Goal: Task Accomplishment & Management: Use online tool/utility

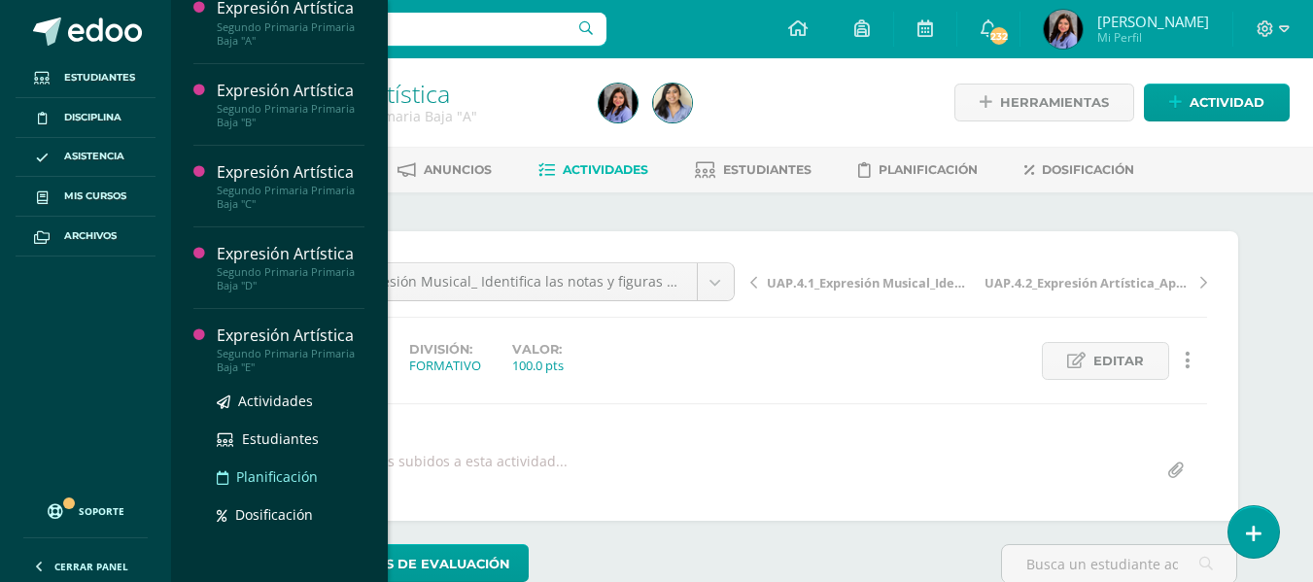
scroll to position [350, 0]
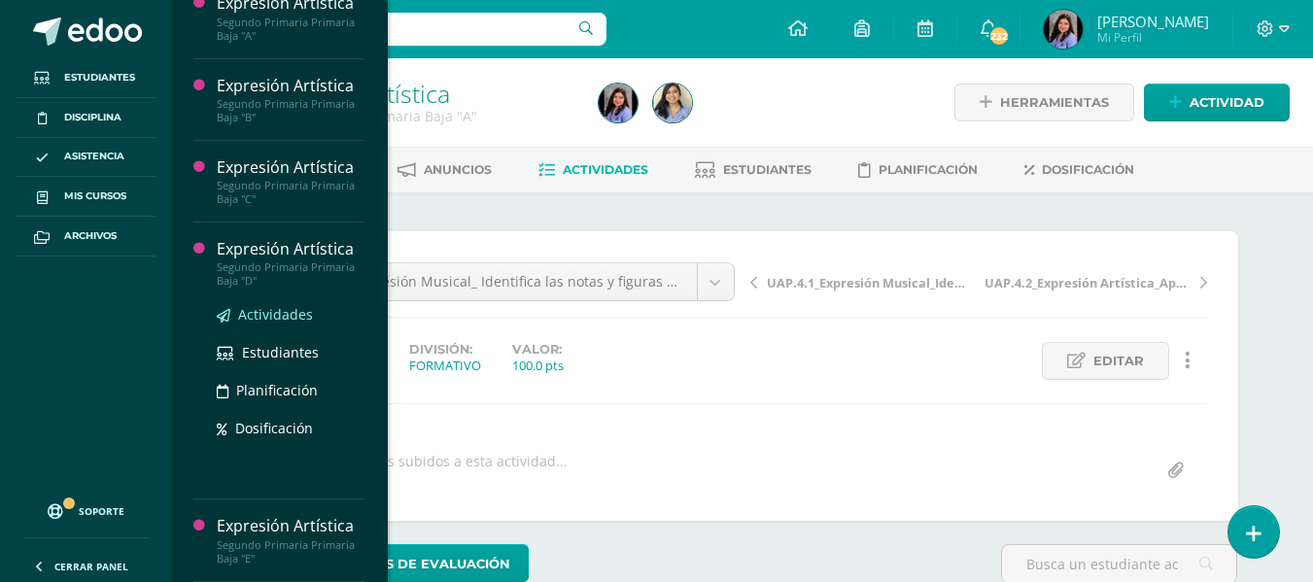
click at [276, 315] on span "Actividades" at bounding box center [275, 314] width 75 height 18
click at [284, 303] on link "Actividades" at bounding box center [291, 314] width 148 height 22
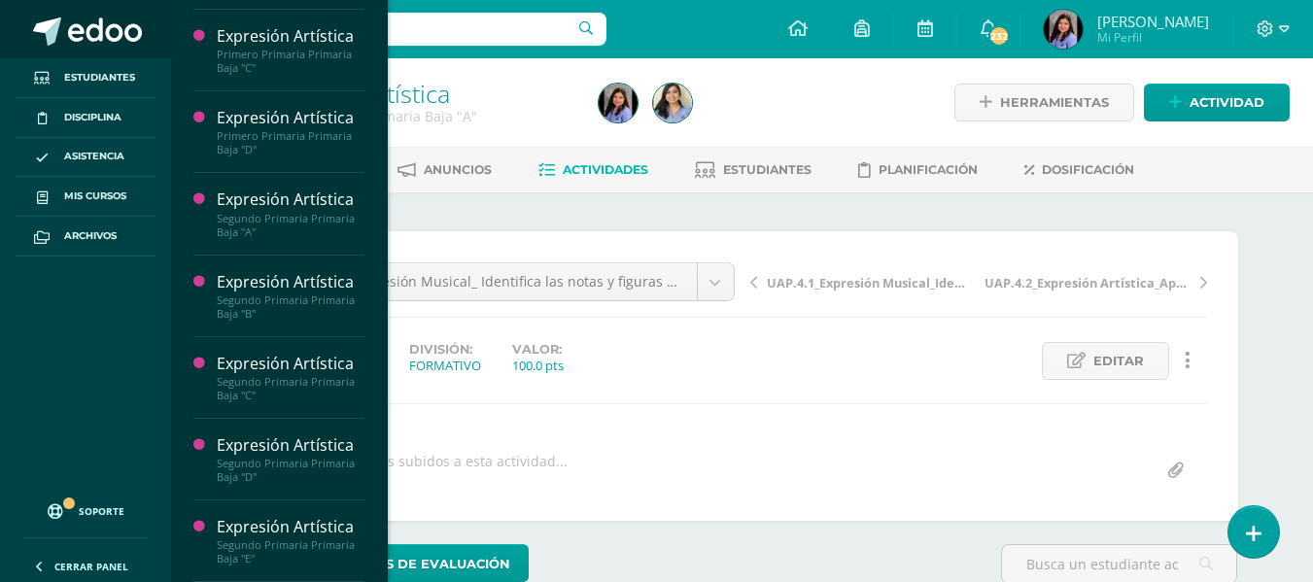
scroll to position [154, 0]
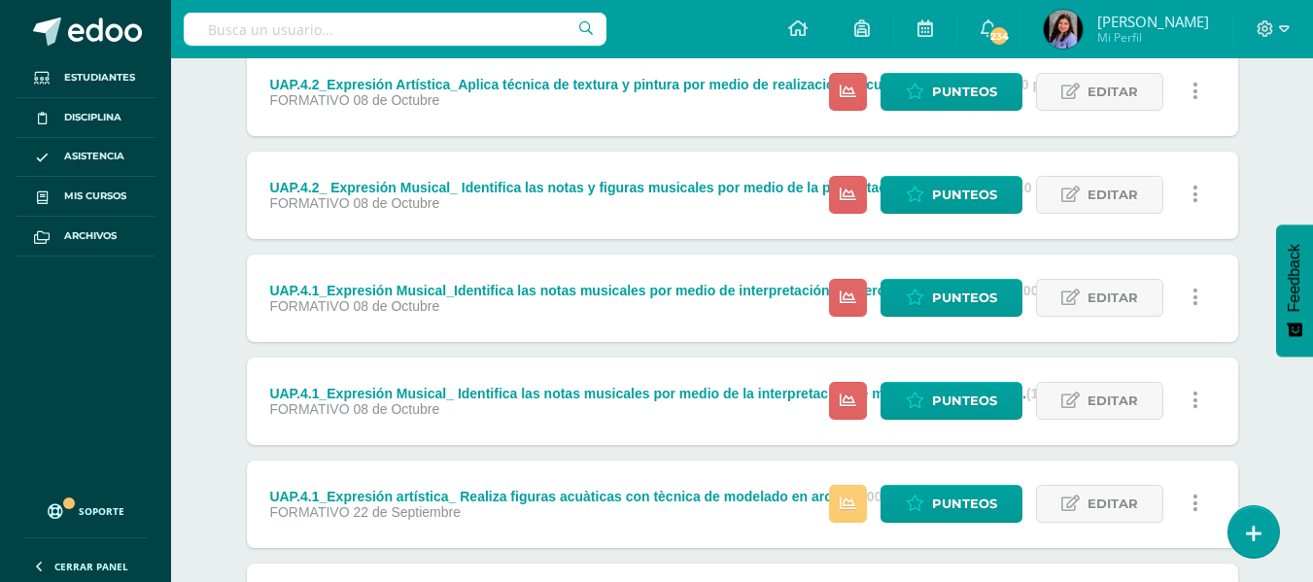
scroll to position [583, 0]
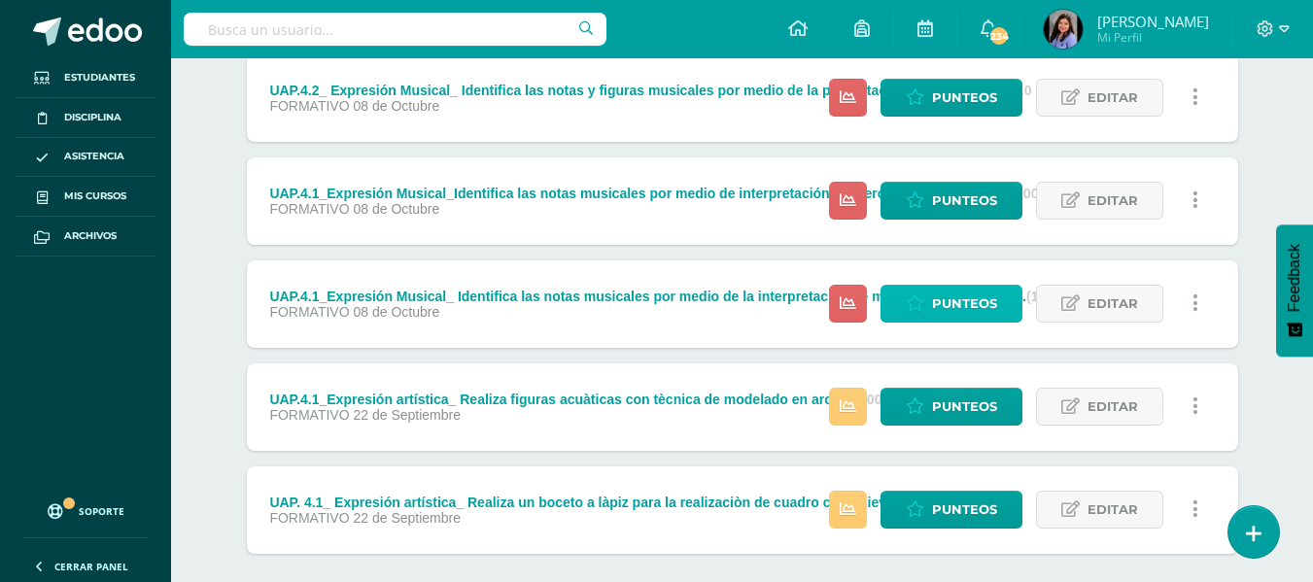
click at [960, 299] on span "Punteos" at bounding box center [964, 304] width 65 height 36
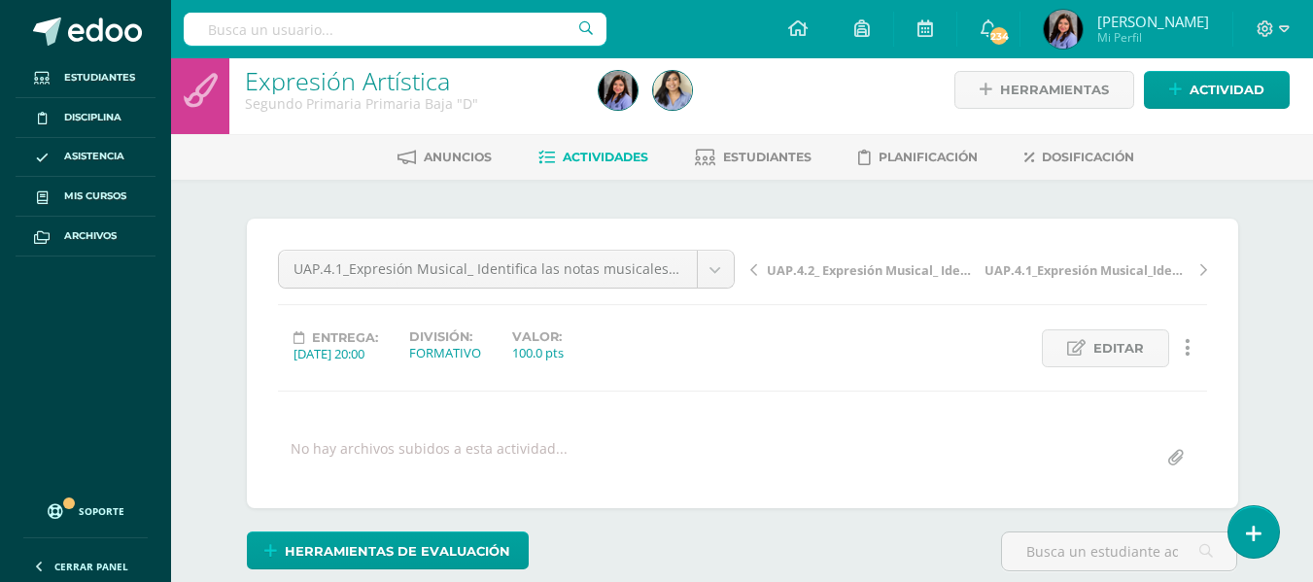
scroll to position [14, 0]
